Goal: Transaction & Acquisition: Purchase product/service

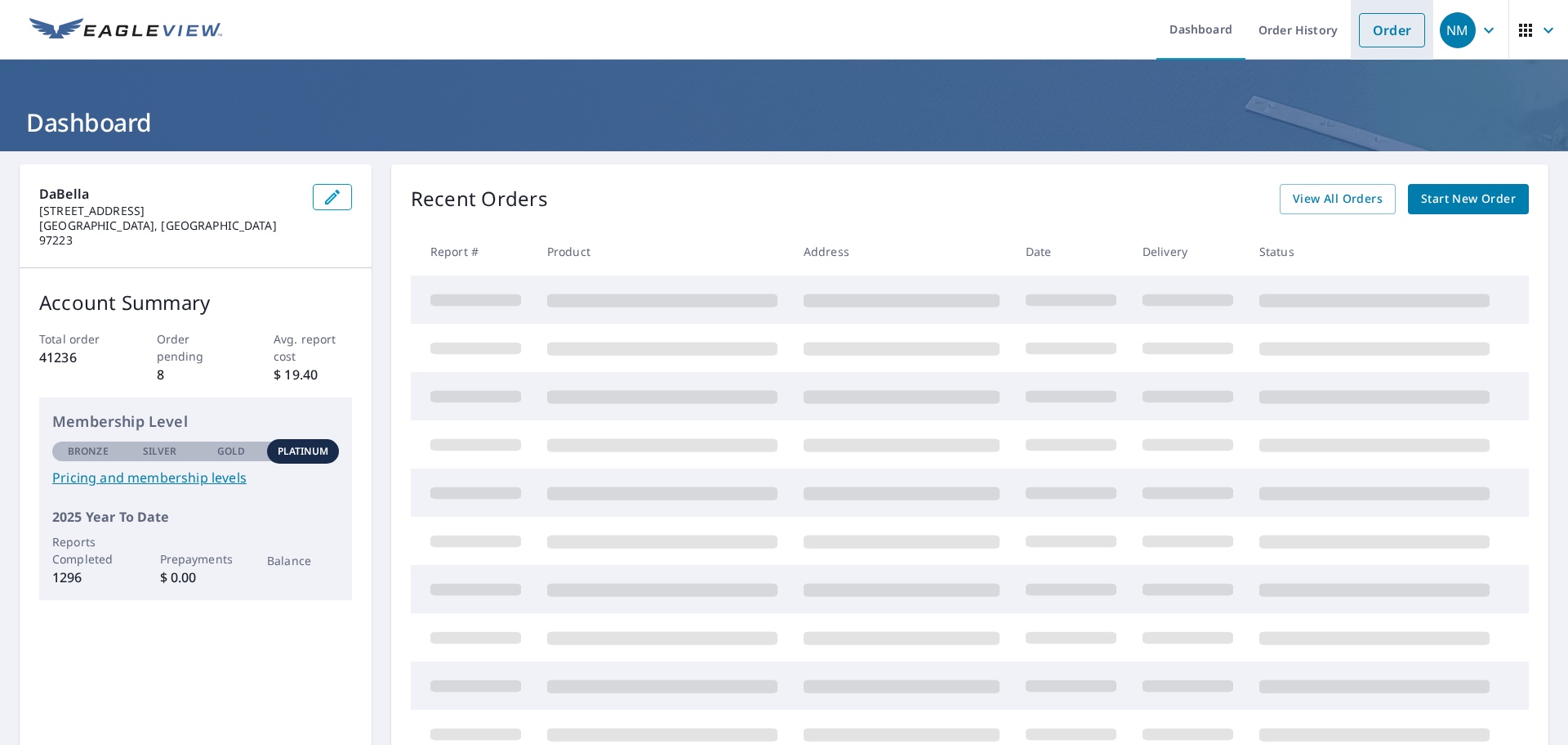
click at [1412, 18] on link "Order" at bounding box center [1392, 30] width 67 height 34
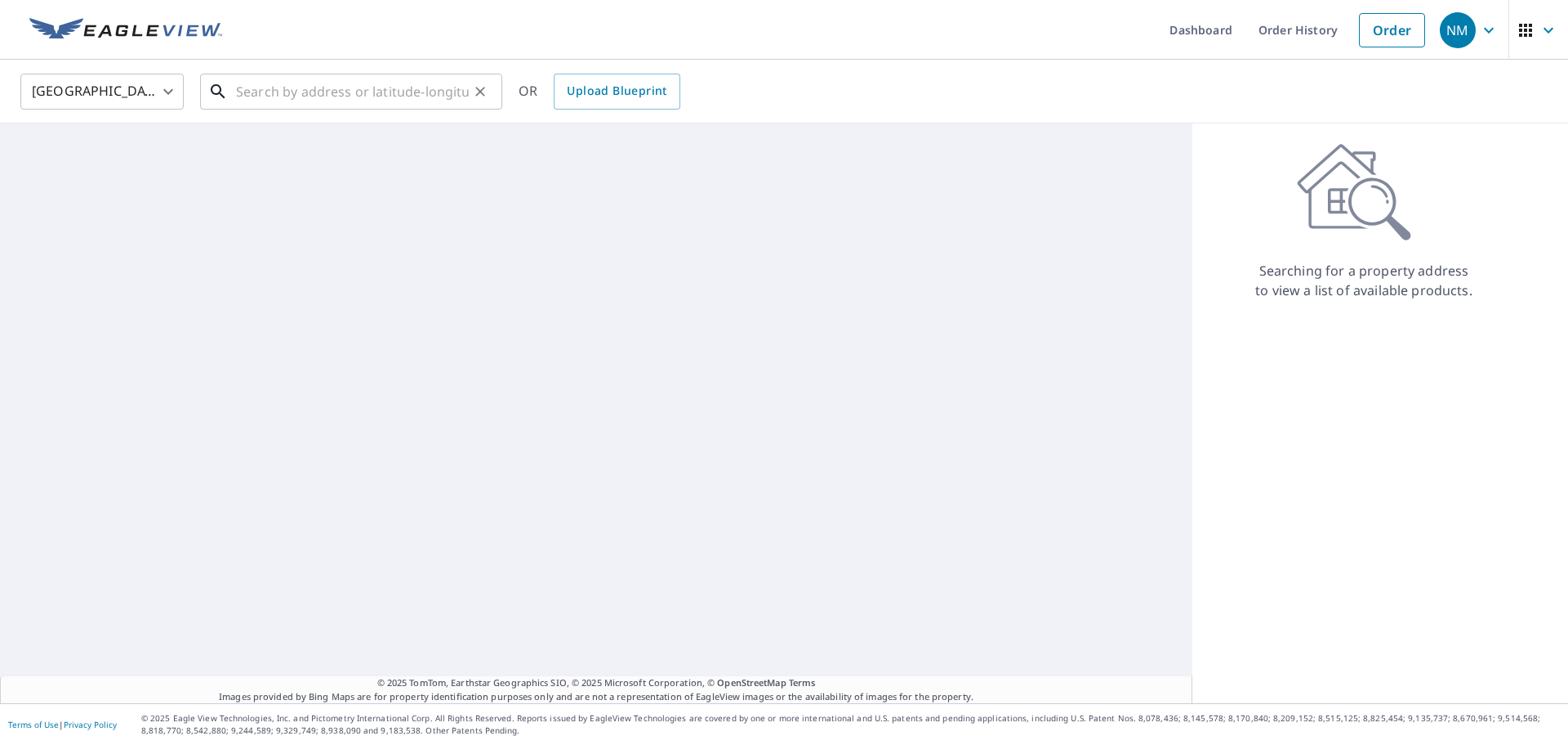
click at [396, 76] on input "text" at bounding box center [352, 91] width 233 height 46
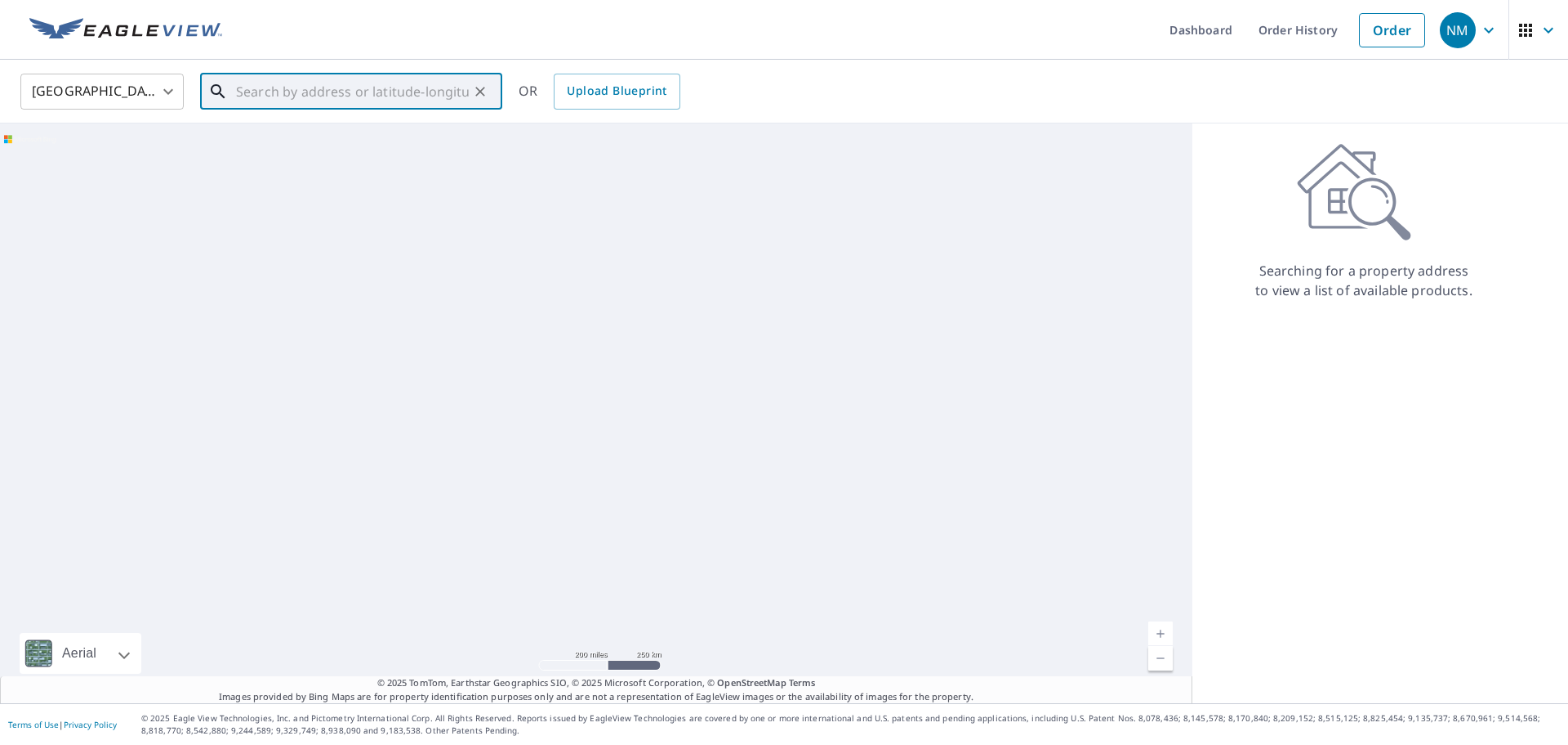
paste input "[STREET_ADDRESS][PERSON_NAME],"
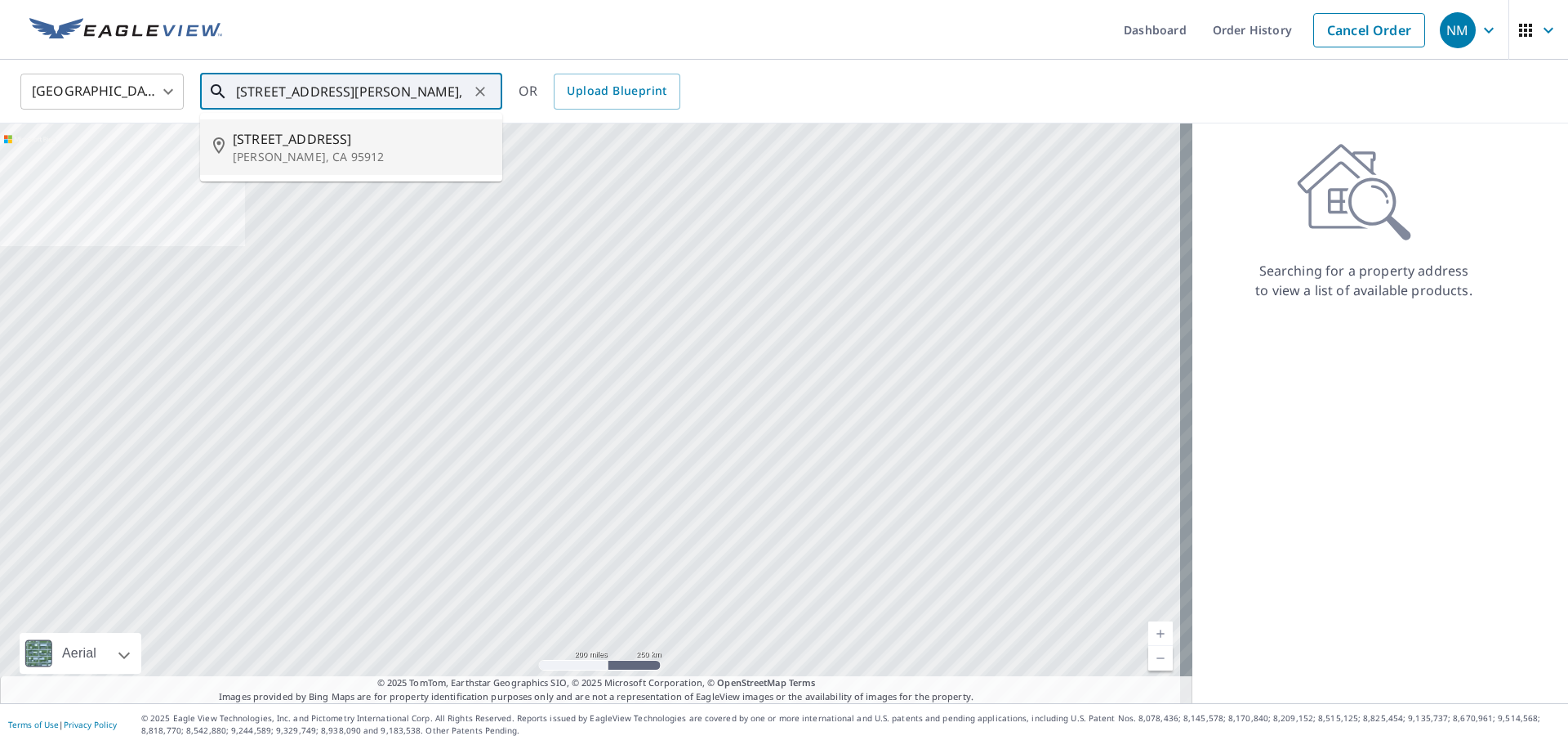
click at [403, 149] on p "[PERSON_NAME], CA 95912" at bounding box center [361, 156] width 257 height 16
type input "[STREET_ADDRESS][PERSON_NAME]"
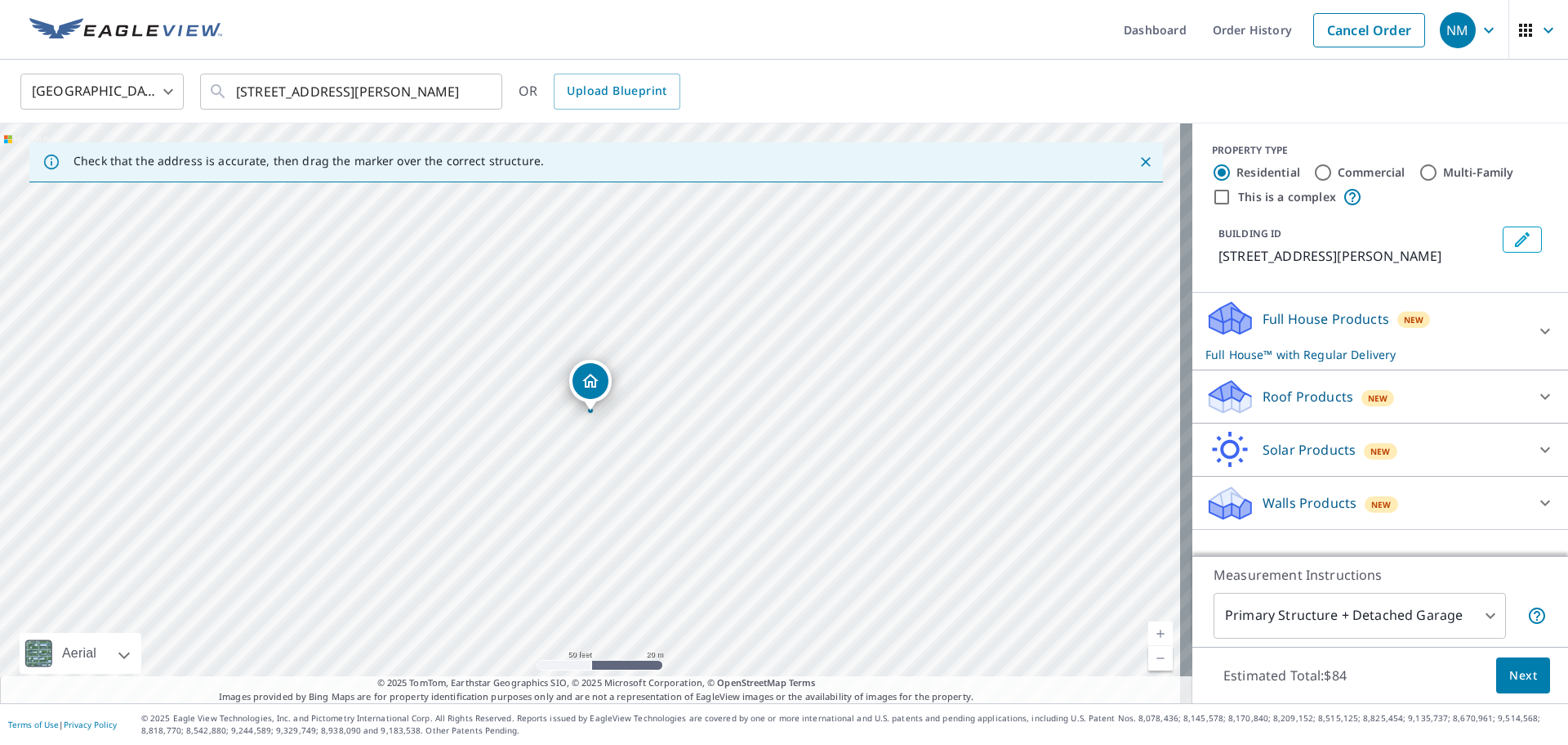
drag, startPoint x: 597, startPoint y: 372, endPoint x: 616, endPoint y: 351, distance: 28.3
drag, startPoint x: 595, startPoint y: 390, endPoint x: 429, endPoint y: 304, distance: 187.0
click at [1362, 386] on div "New" at bounding box center [1378, 396] width 33 height 20
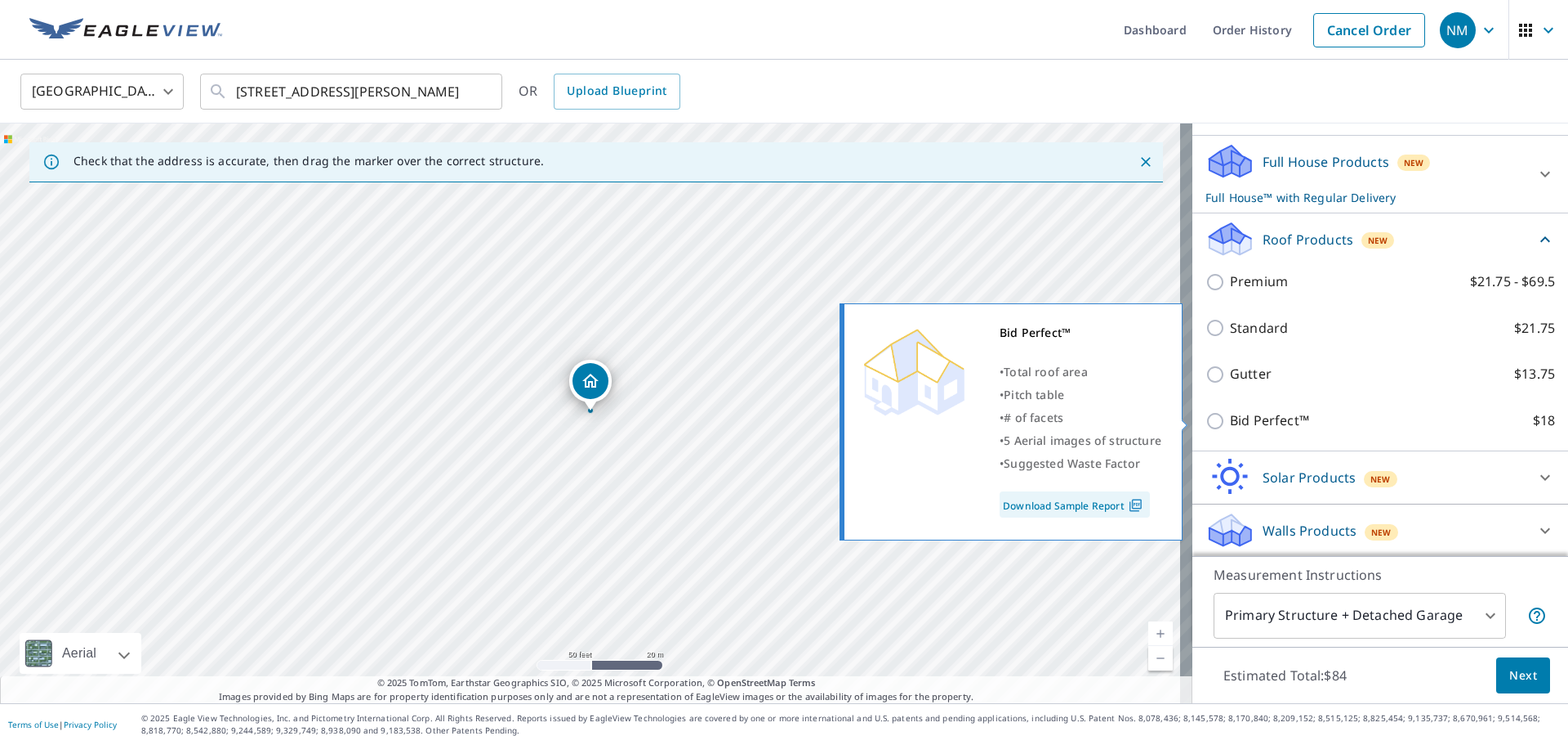
scroll to position [159, 0]
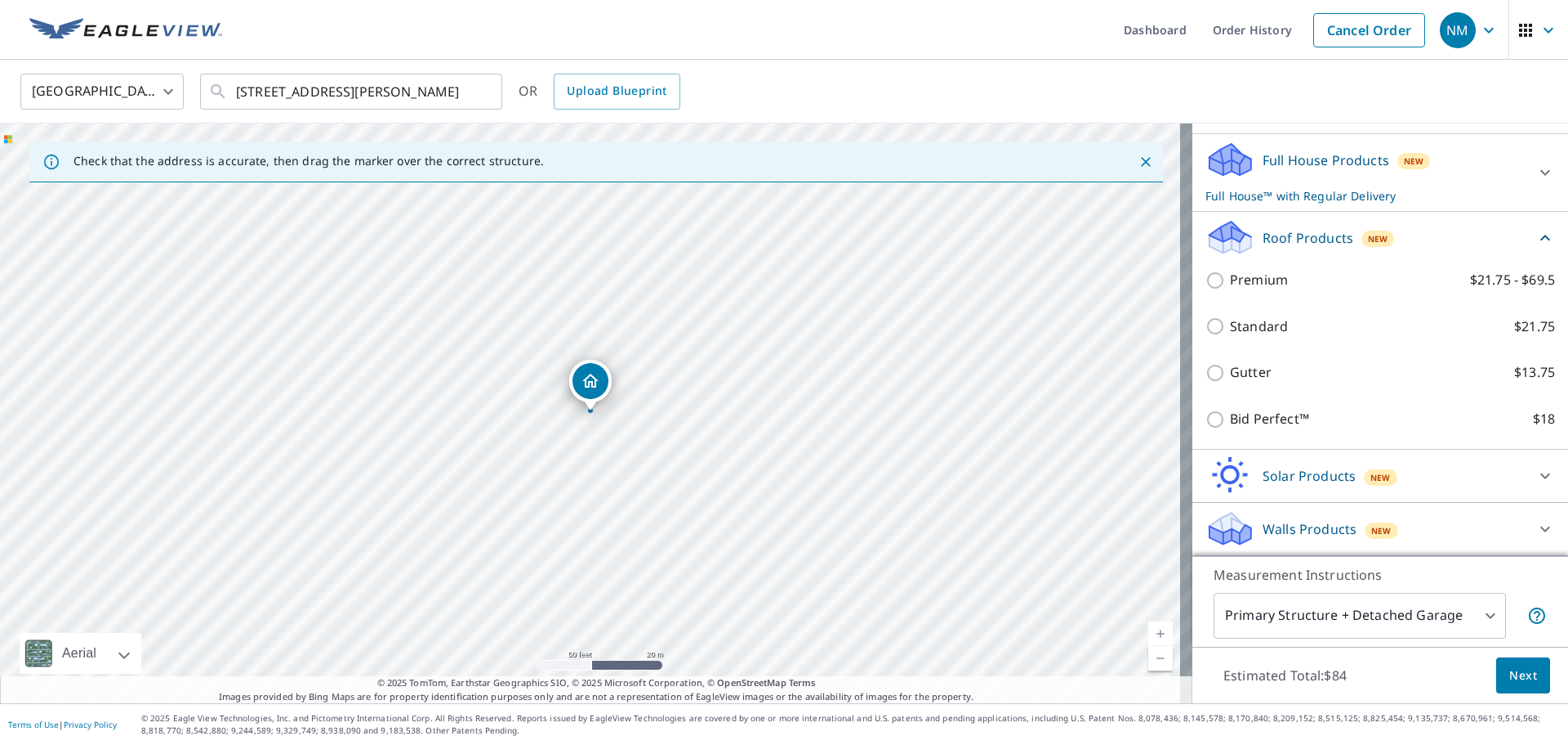
click at [1230, 423] on p "Bid Perfect™" at bounding box center [1269, 419] width 79 height 20
click at [1221, 423] on input "Bid Perfect™ $18" at bounding box center [1218, 419] width 25 height 20
checkbox input "true"
checkbox input "false"
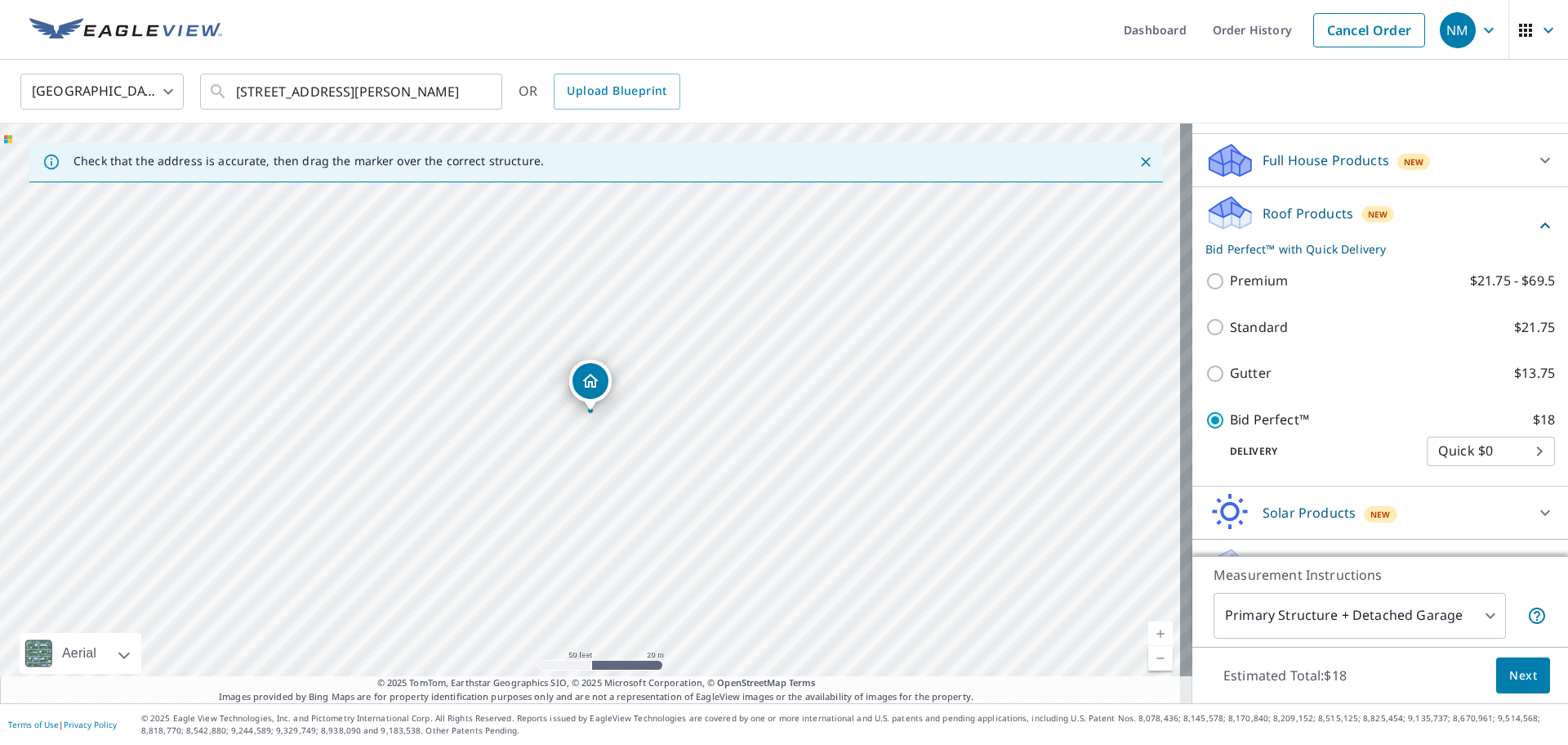
click at [1515, 677] on span "Next" at bounding box center [1523, 675] width 28 height 20
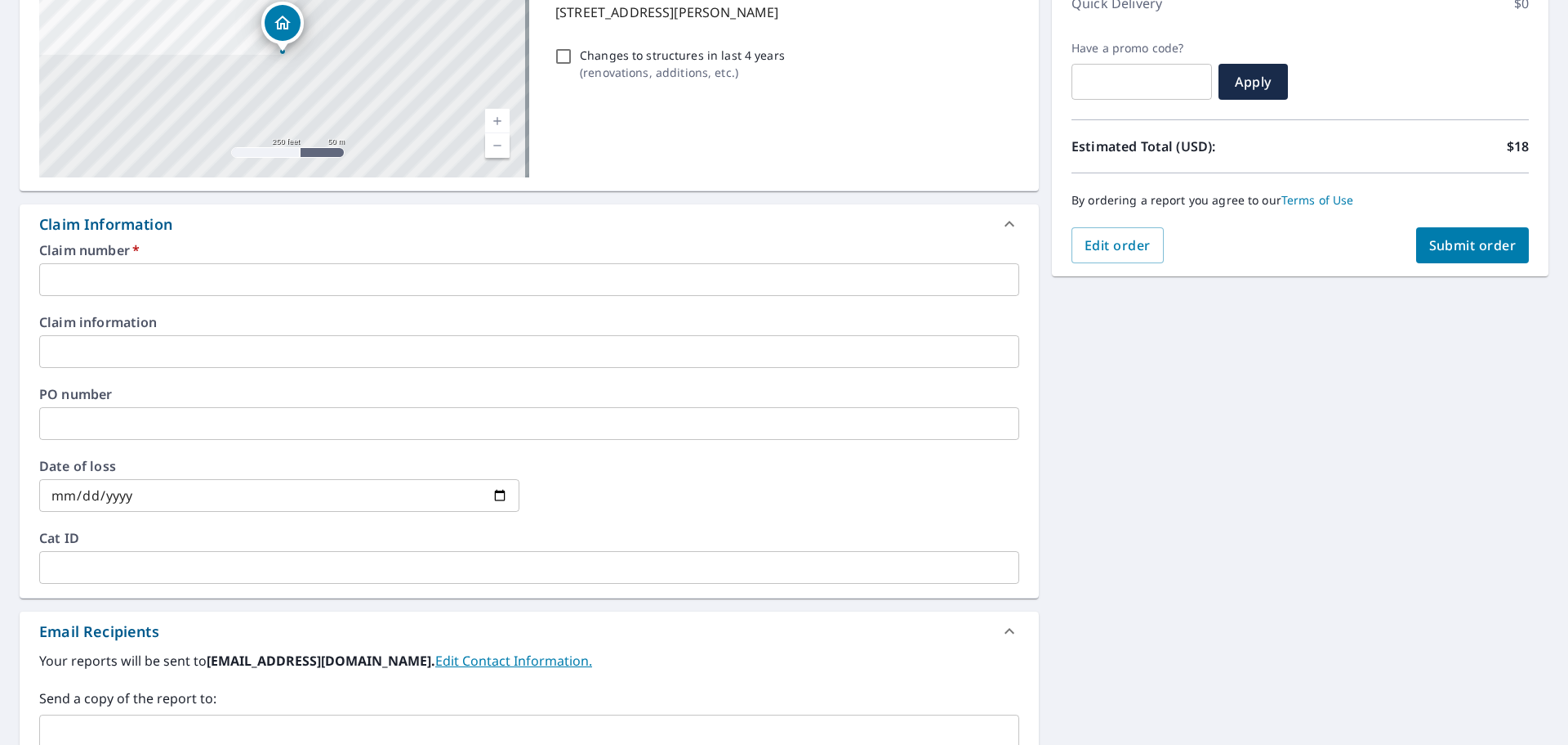
click at [147, 719] on div "​" at bounding box center [529, 737] width 980 height 46
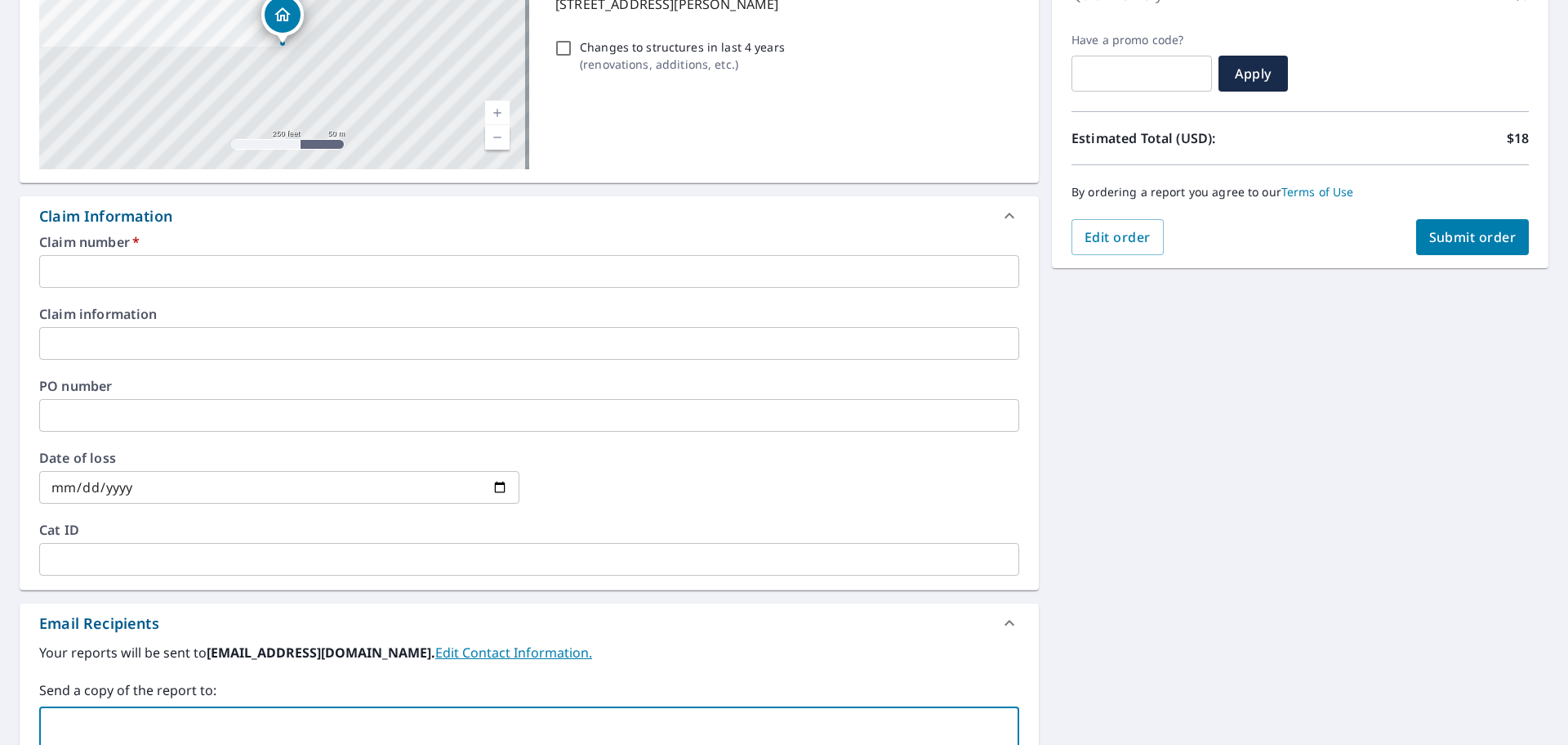
paste input "[PERSON_NAME][EMAIL_ADDRESS][PERSON_NAME][PERSON_NAME][DOMAIN_NAME]"
type input "[PERSON_NAME][EMAIL_ADDRESS][PERSON_NAME][PERSON_NAME][DOMAIN_NAME]"
checkbox input "true"
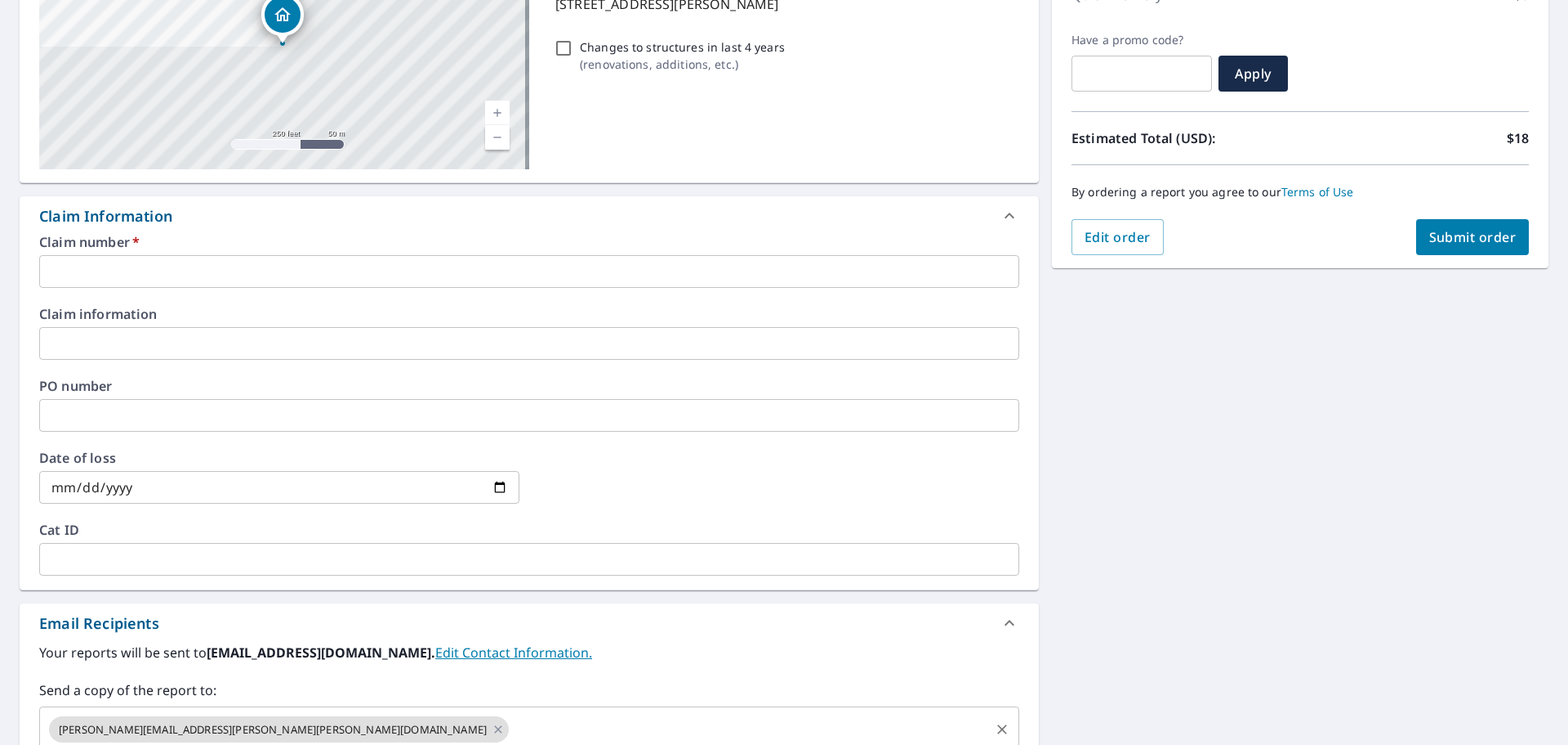
click at [512, 725] on input "text" at bounding box center [749, 729] width 476 height 31
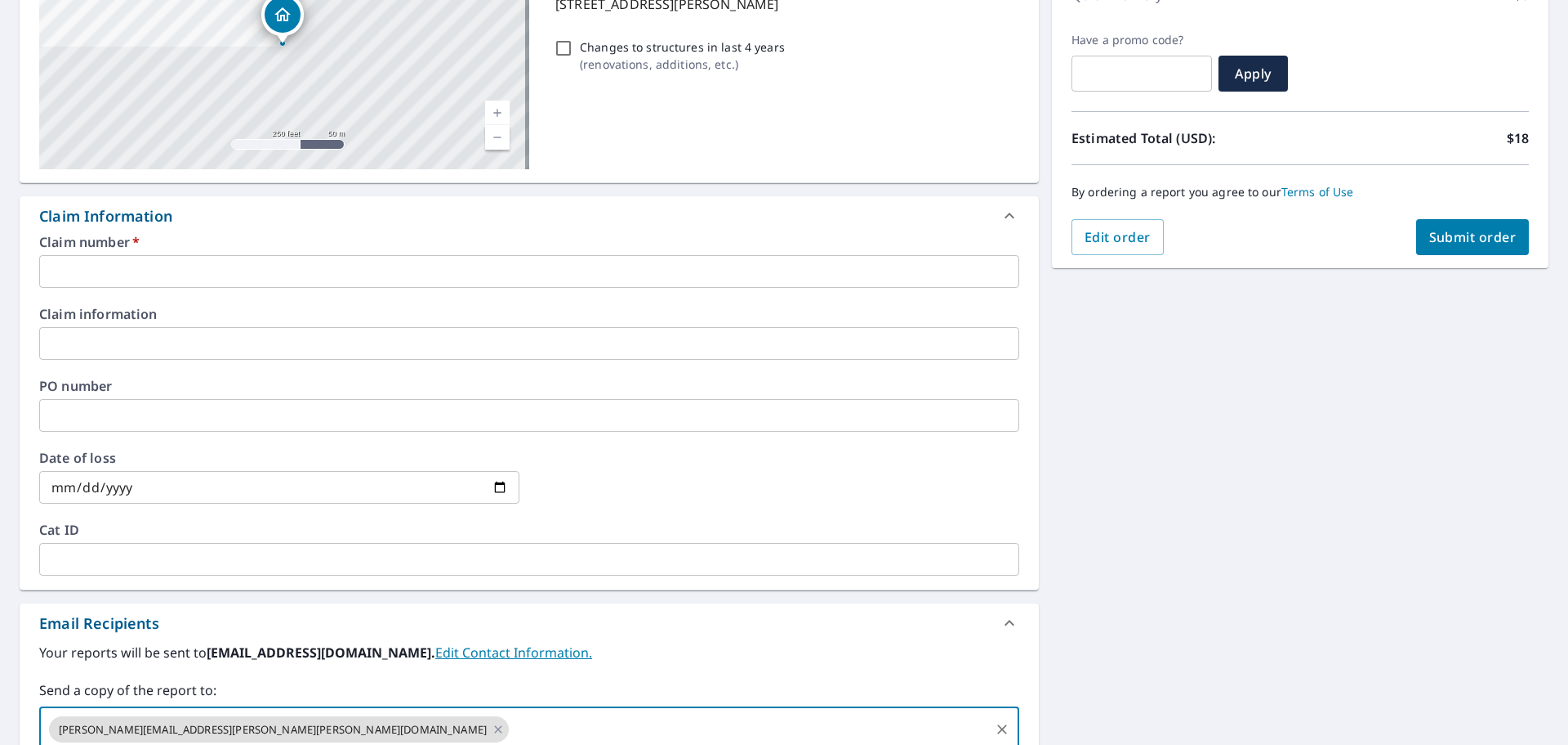
paste input "[EMAIL_ADDRESS][DOMAIN_NAME]"
type input "[EMAIL_ADDRESS][DOMAIN_NAME]"
checkbox input "true"
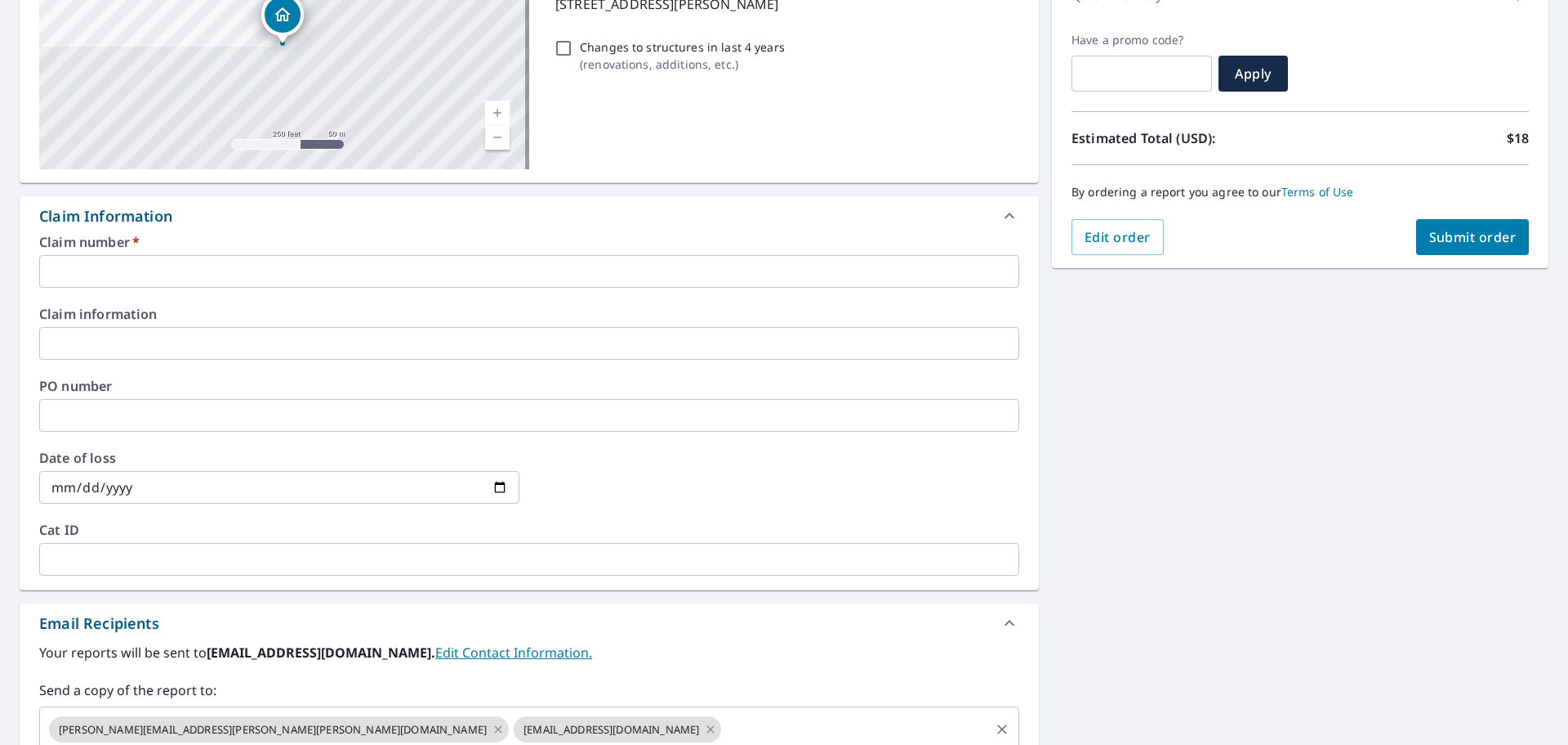
click at [405, 713] on div "[PERSON_NAME][EMAIL_ADDRESS][PERSON_NAME][PERSON_NAME][DOMAIN_NAME] [EMAIL_ADDR…" at bounding box center [529, 729] width 980 height 46
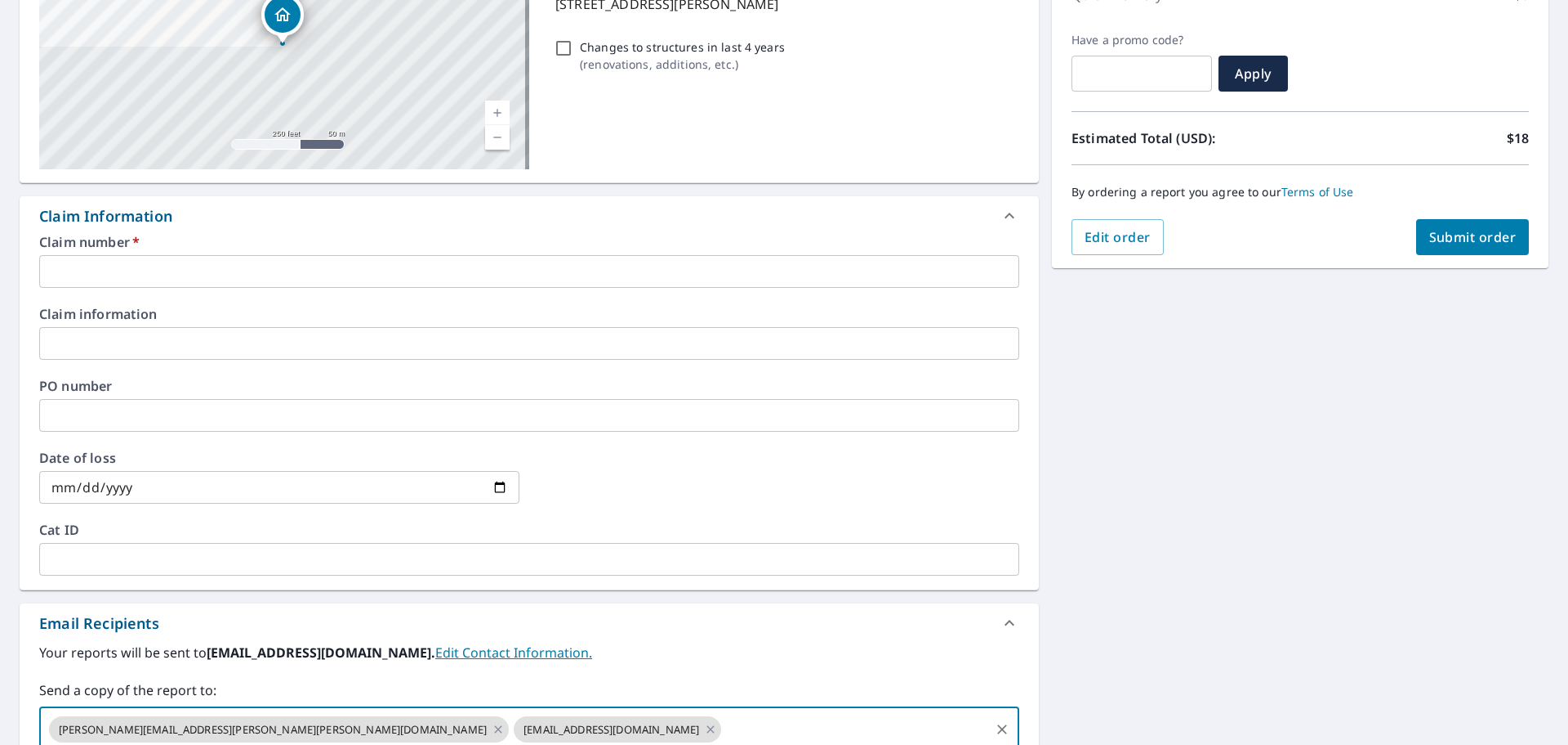
paste input "[PERSON_NAME][EMAIL_ADDRESS][PERSON_NAME][PERSON_NAME][DOMAIN_NAME]"
type input "[PERSON_NAME][EMAIL_ADDRESS][PERSON_NAME][PERSON_NAME][DOMAIN_NAME]"
checkbox input "true"
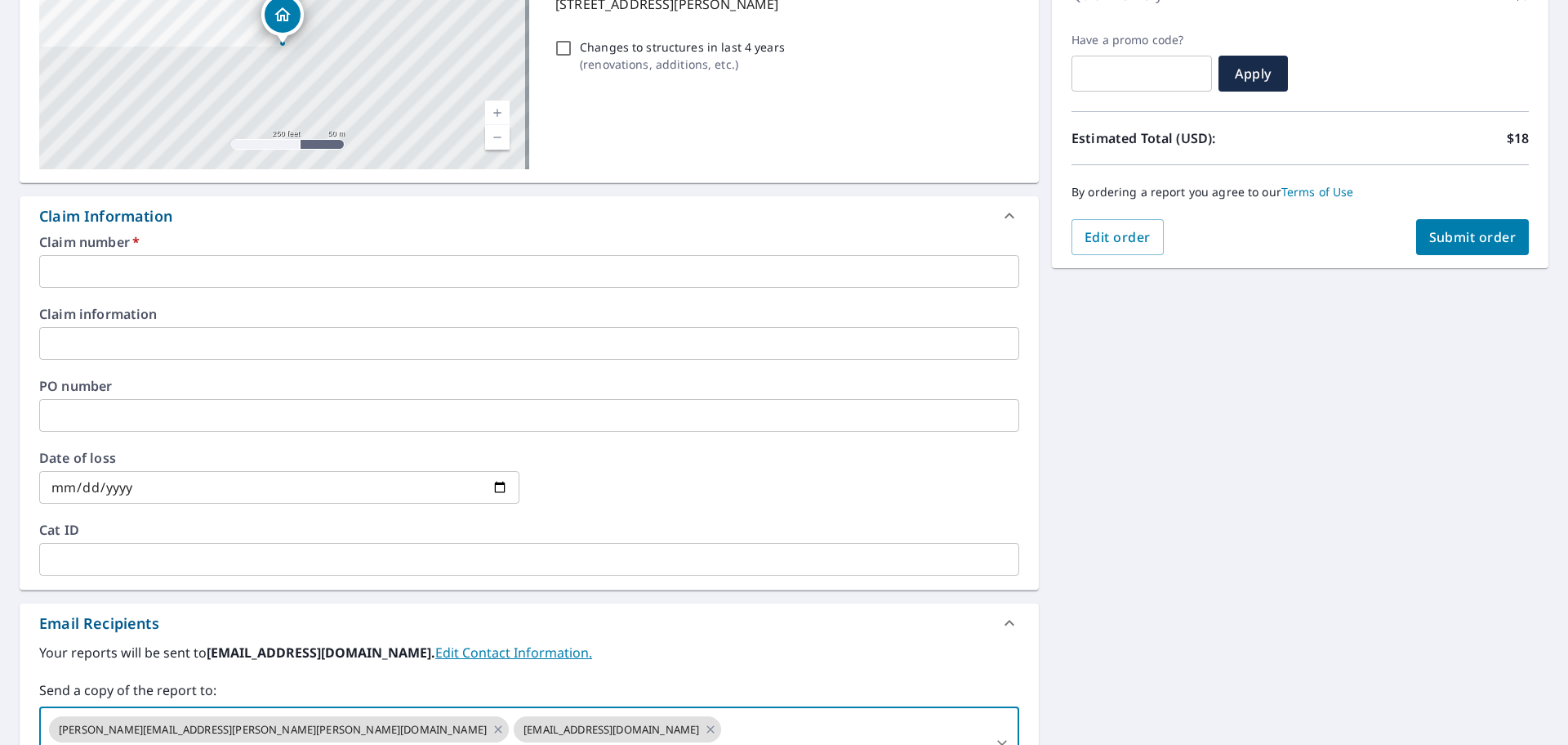
paste input "[EMAIL_ADDRESS][PERSON_NAME][PERSON_NAME][DOMAIN_NAME]"
type input "[EMAIL_ADDRESS][PERSON_NAME][PERSON_NAME][DOMAIN_NAME]"
click at [1459, 237] on span "Submit order" at bounding box center [1473, 237] width 87 height 18
checkbox input "true"
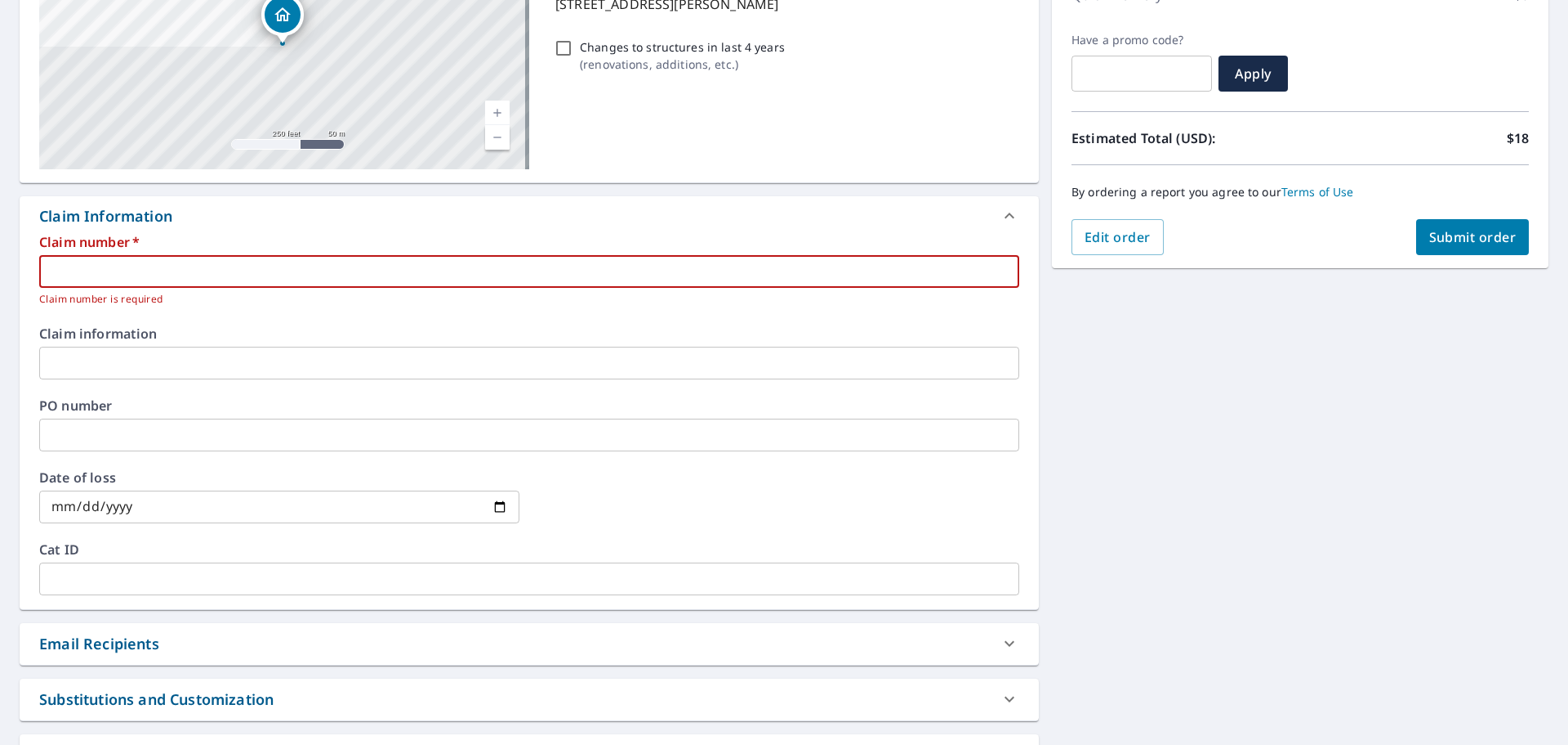
click at [182, 268] on input "text" at bounding box center [529, 271] width 980 height 32
click at [165, 273] on input "text" at bounding box center [529, 271] width 980 height 32
type input "S"
checkbox input "true"
type input "SCM"
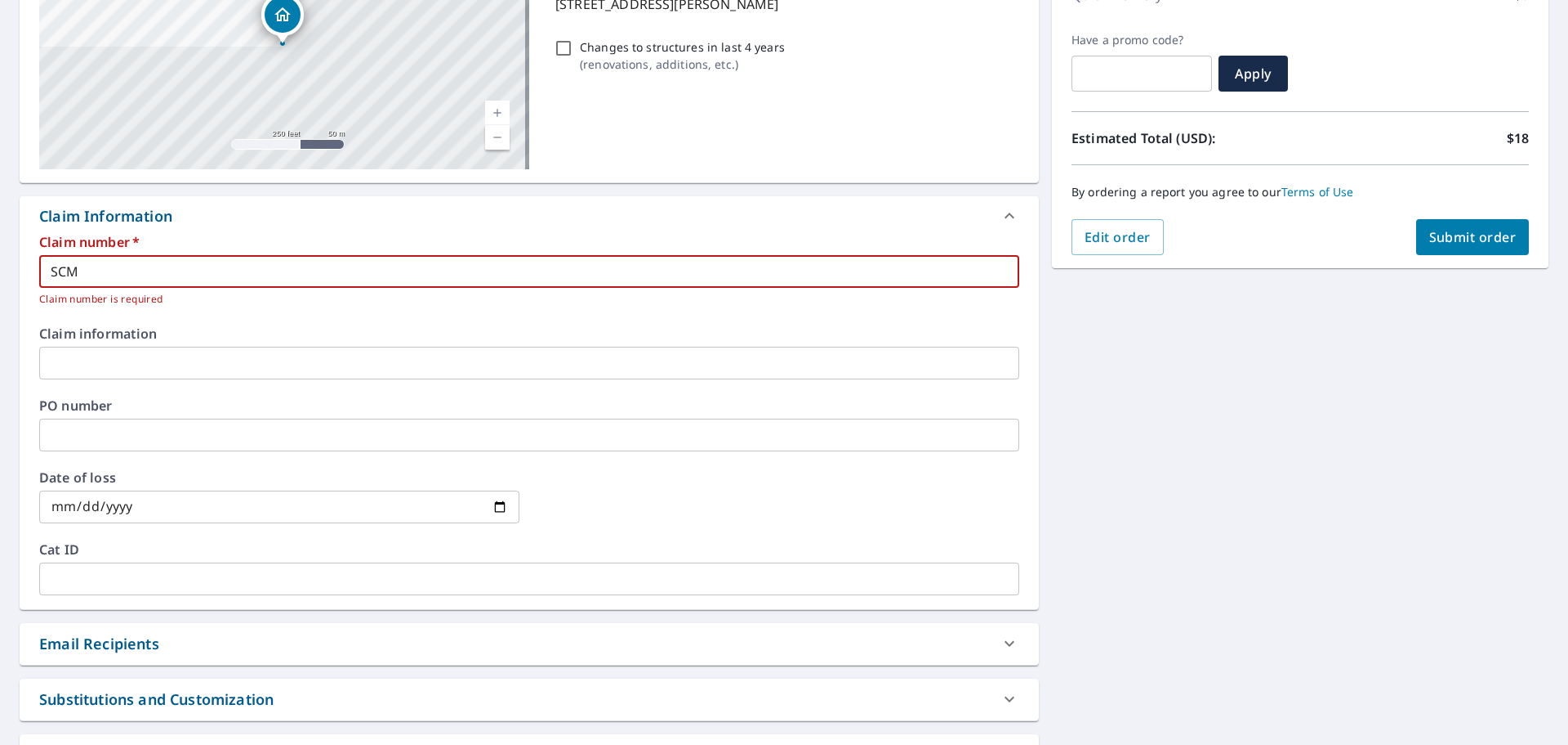
click at [1417, 244] on button "Submit order" at bounding box center [1473, 237] width 113 height 36
checkbox input "true"
